Goal: Go to known website: Access a specific website the user already knows

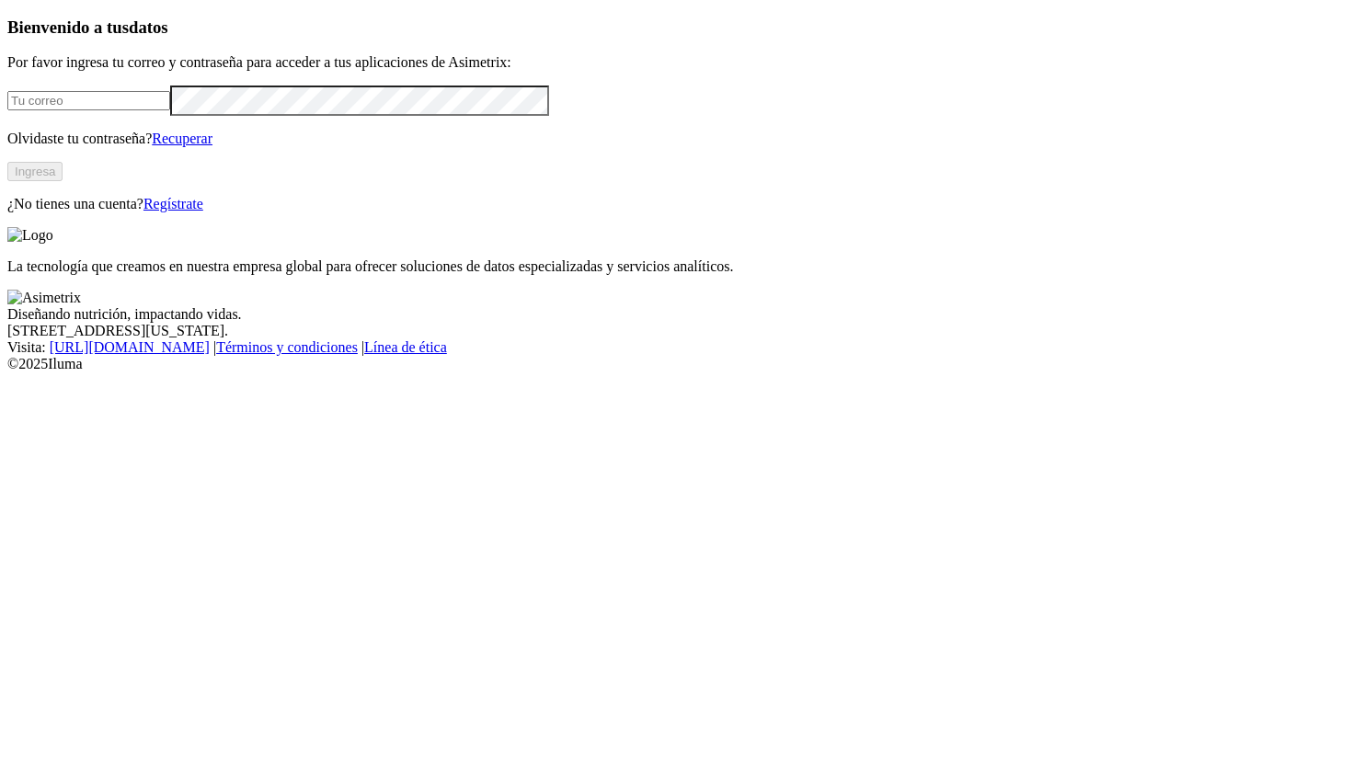
type input "[PERSON_NAME][EMAIL_ADDRESS][PERSON_NAME][DOMAIN_NAME]"
click at [63, 181] on button "Ingresa" at bounding box center [34, 171] width 55 height 19
